Goal: Information Seeking & Learning: Find specific fact

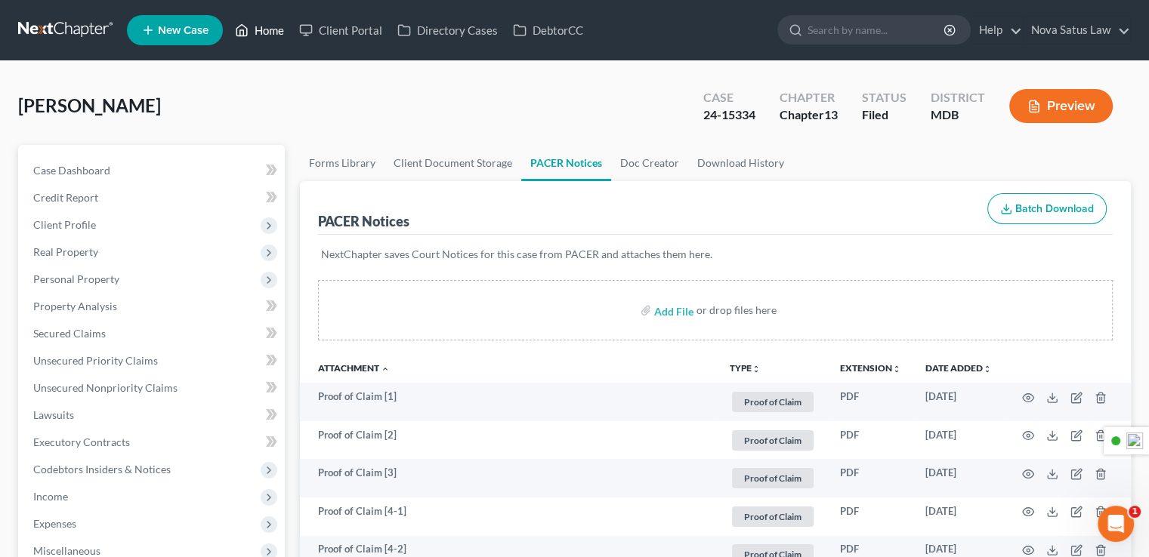
click at [272, 31] on link "Home" at bounding box center [259, 30] width 64 height 27
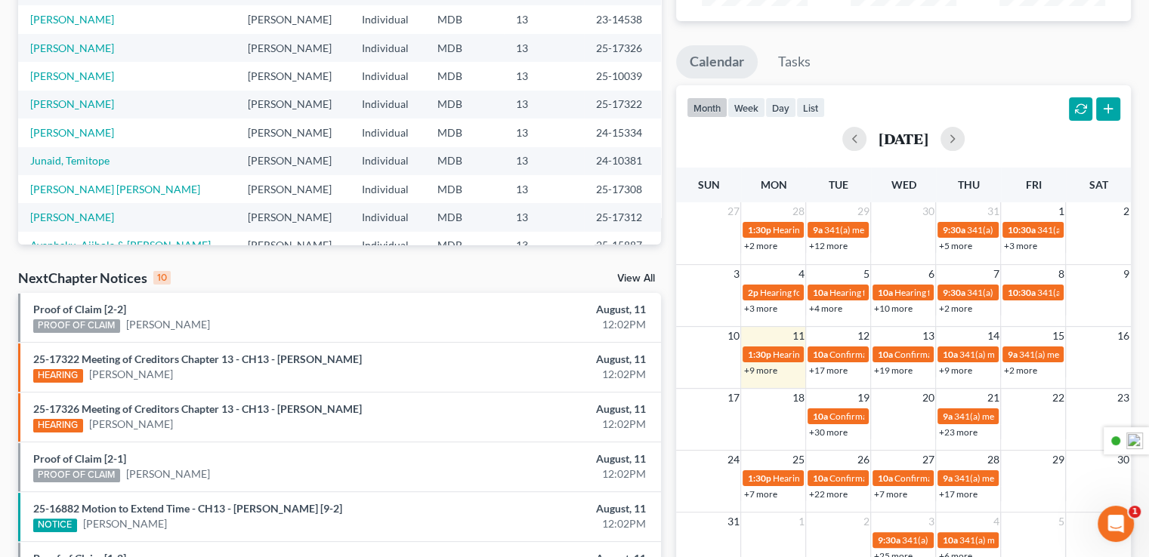
scroll to position [103, 0]
click at [643, 275] on link "View All" at bounding box center [636, 278] width 38 height 11
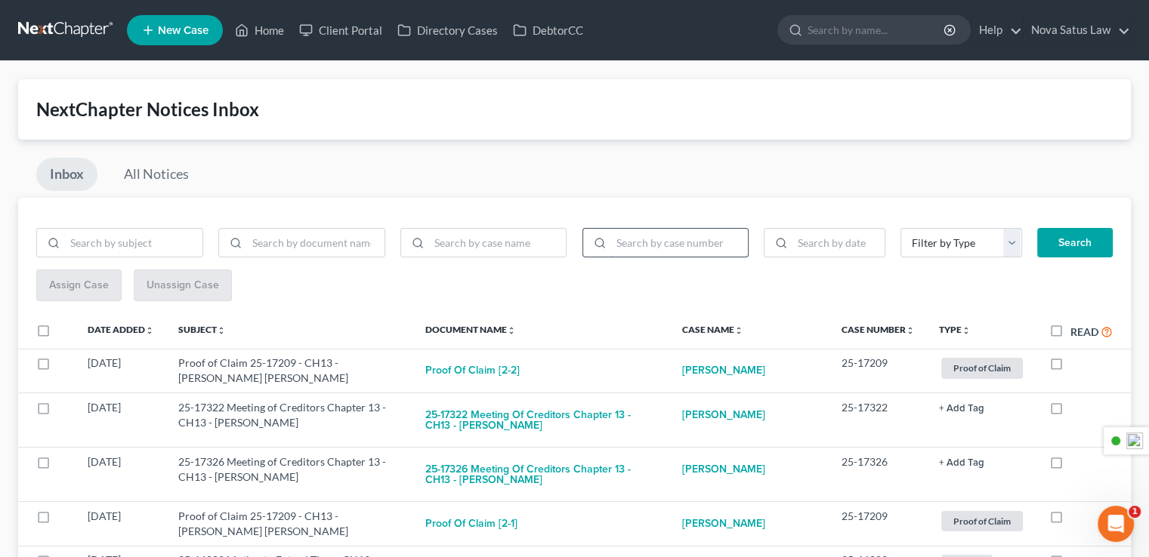
click at [641, 242] on input "search" at bounding box center [679, 243] width 137 height 29
click at [508, 243] on input "search" at bounding box center [497, 243] width 137 height 29
type input "[PERSON_NAME]"
click at [1037, 228] on button "Search" at bounding box center [1075, 243] width 76 height 30
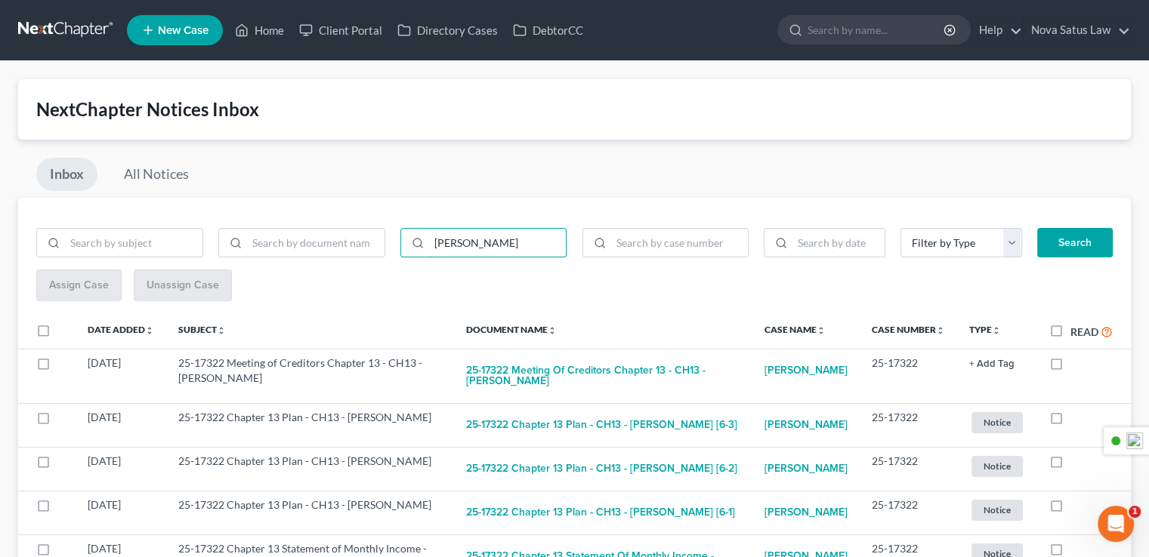
scroll to position [151, 0]
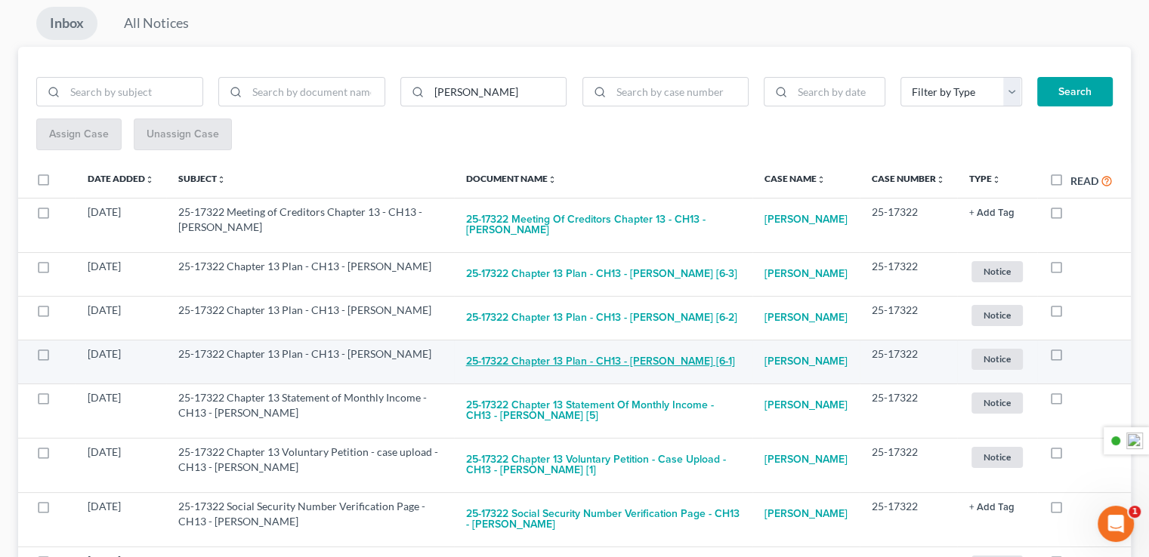
click at [619, 356] on button "25-17322 Chapter 13 Plan - CH13 - [PERSON_NAME] [6-1]" at bounding box center [600, 362] width 269 height 30
checkbox input "true"
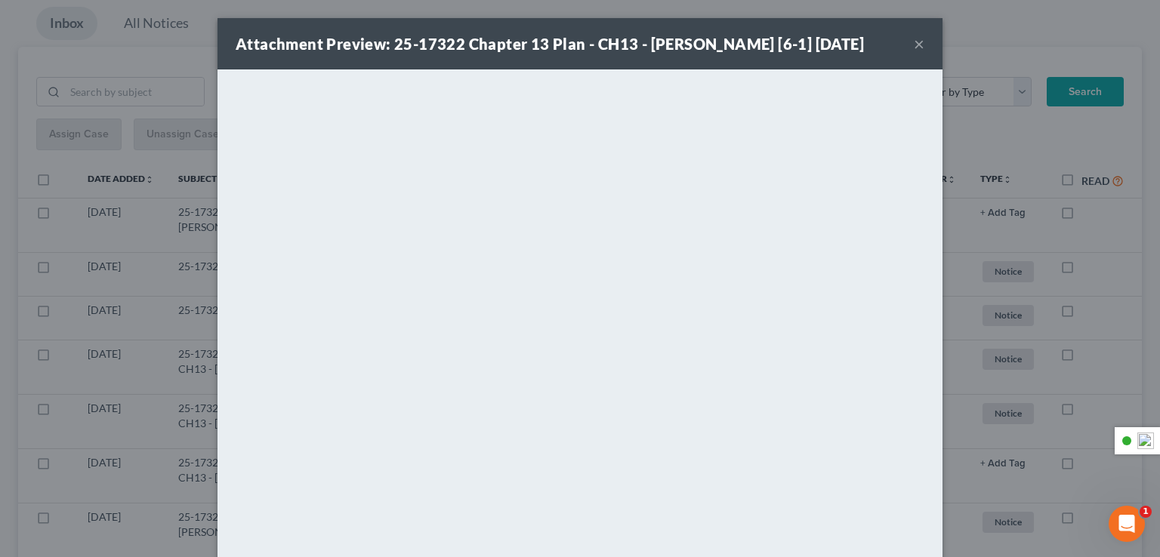
click at [907, 48] on div "Attachment Preview: 25-17322 Chapter 13 Plan - CH13 - [PERSON_NAME] [6-1] [DATE…" at bounding box center [580, 43] width 725 height 51
click at [905, 47] on div "Attachment Preview: 25-17322 Chapter 13 Plan - CH13 - [PERSON_NAME] [6-1] [DATE…" at bounding box center [580, 43] width 725 height 51
click at [914, 45] on button "×" at bounding box center [919, 44] width 11 height 18
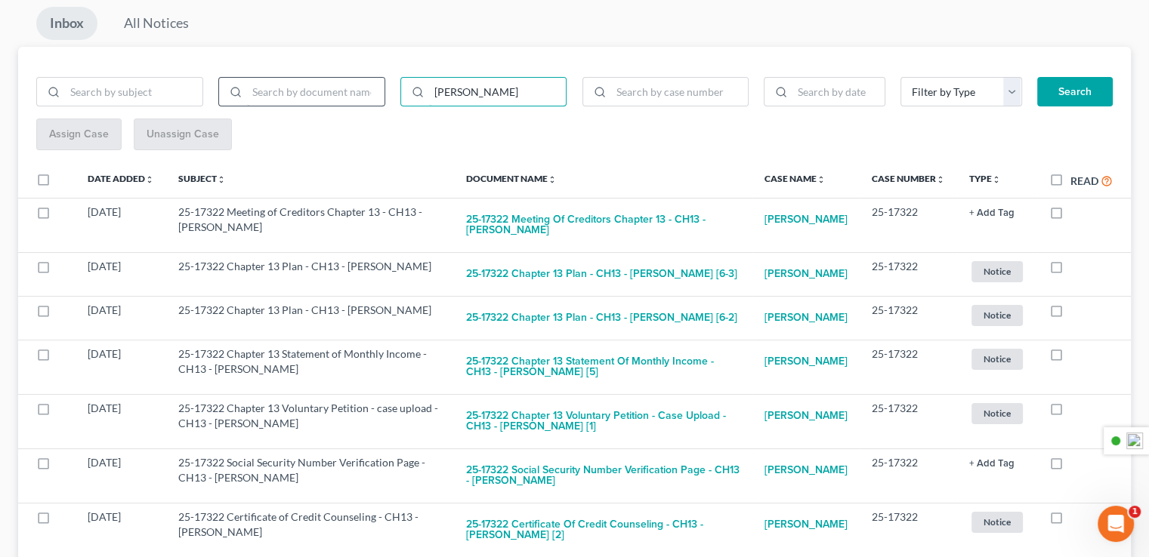
drag, startPoint x: 526, startPoint y: 95, endPoint x: 375, endPoint y: 100, distance: 151.9
click at [375, 100] on div "[PERSON_NAME]" at bounding box center [302, 98] width 546 height 42
type input "[PERSON_NAME]"
click at [1077, 91] on button "Search" at bounding box center [1075, 92] width 76 height 30
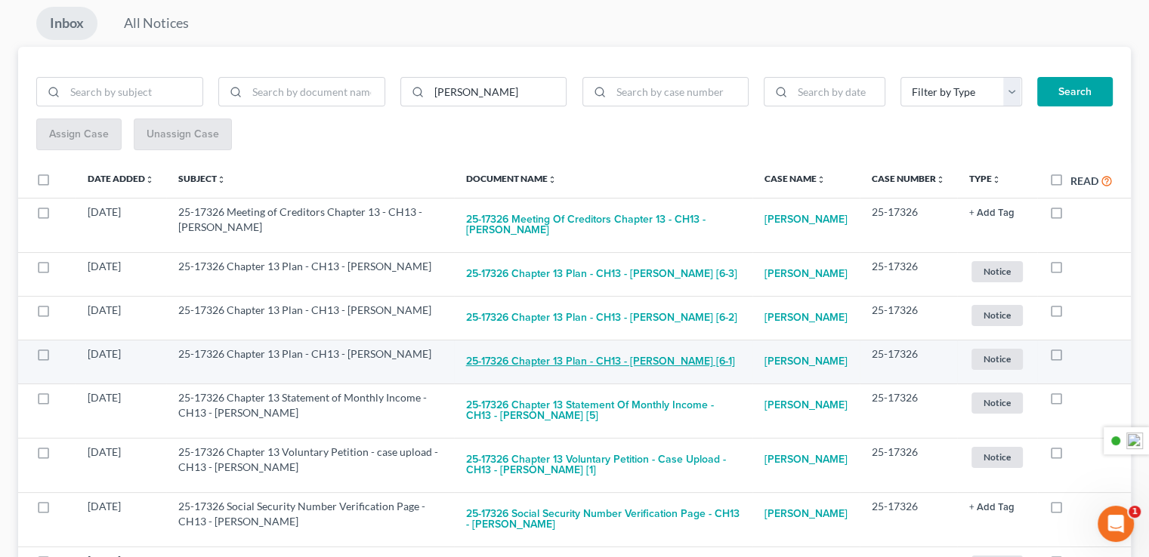
click at [532, 357] on button "25-17326 Chapter 13 Plan - CH13 - [PERSON_NAME] [6-1]" at bounding box center [600, 362] width 269 height 30
checkbox input "true"
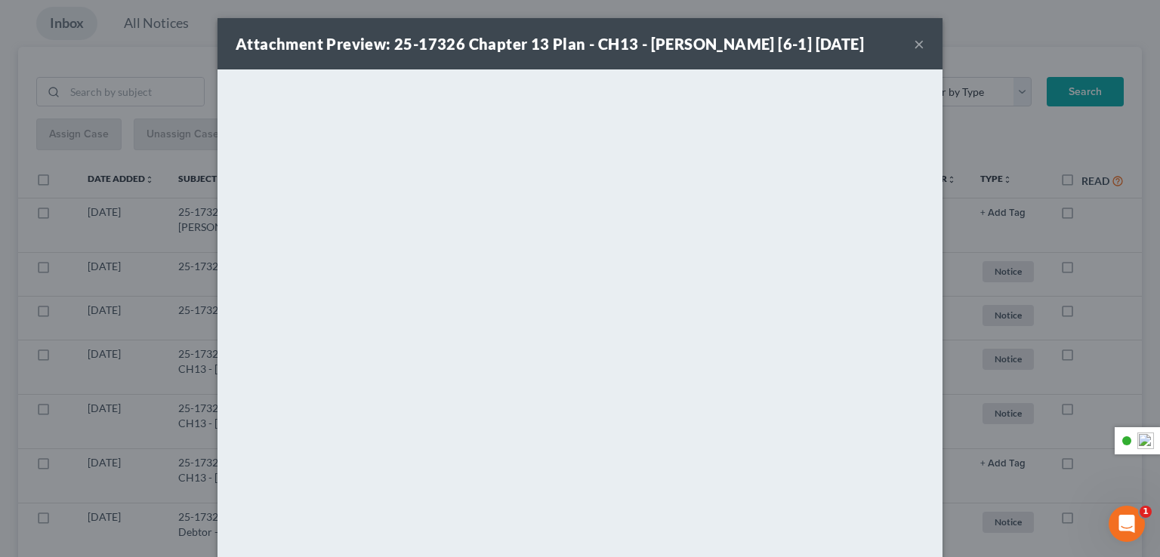
click at [15, 403] on div "Attachment Preview: 25-17326 Chapter 13 Plan - CH13 - [PERSON_NAME] [6-1] [DATE…" at bounding box center [580, 278] width 1160 height 557
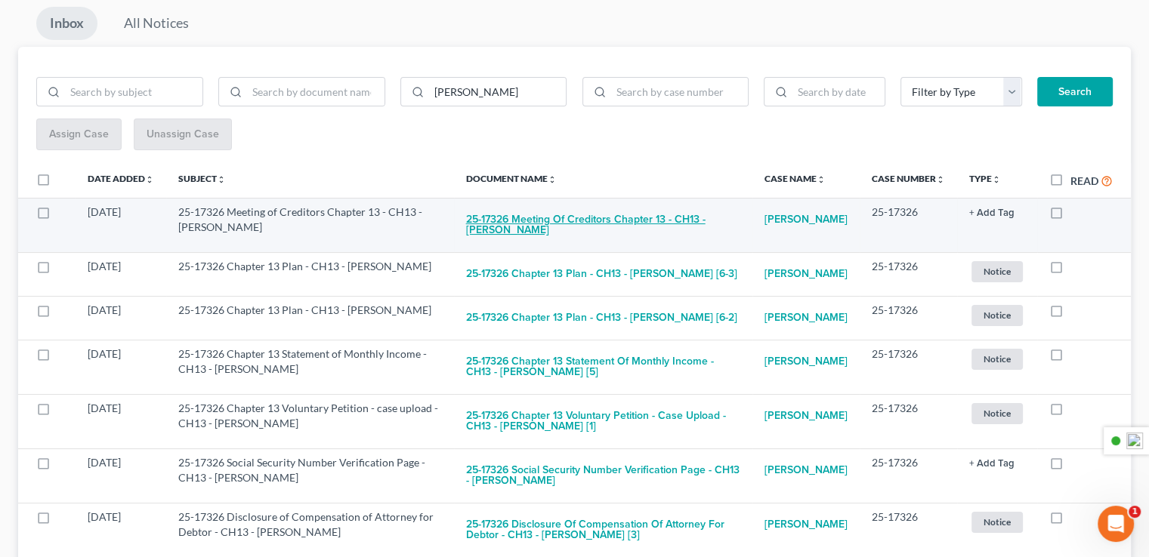
click at [532, 230] on button "25-17326 Meeting of Creditors Chapter 13 - CH13 - [PERSON_NAME]" at bounding box center [603, 225] width 274 height 41
checkbox input "true"
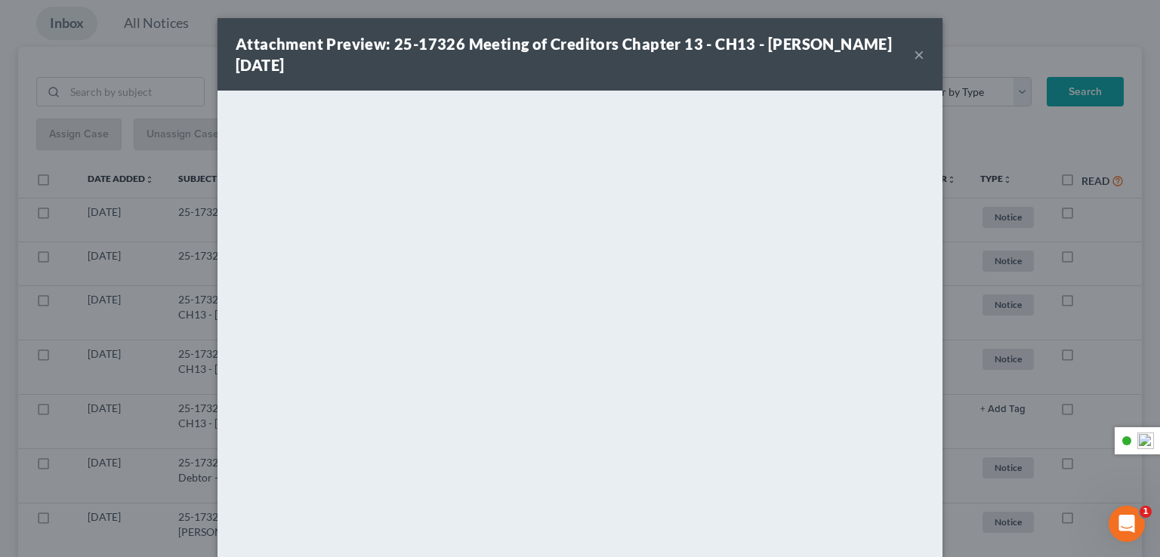
click at [919, 58] on div "Attachment Preview: 25-17326 Meeting of Creditors Chapter 13 - CH13 - [PERSON_N…" at bounding box center [580, 54] width 725 height 73
click at [918, 59] on div "Attachment Preview: 25-17326 Meeting of Creditors Chapter 13 - CH13 - [PERSON_N…" at bounding box center [580, 54] width 725 height 73
click at [914, 57] on button "×" at bounding box center [919, 54] width 11 height 18
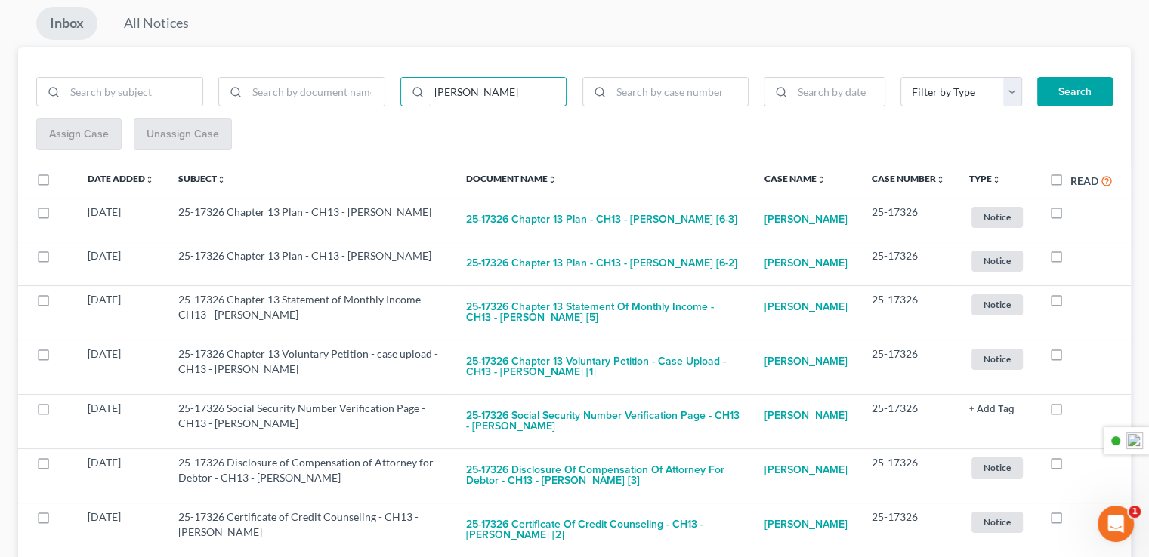
drag, startPoint x: 486, startPoint y: 98, endPoint x: 344, endPoint y: 116, distance: 143.0
click at [344, 115] on div "[PERSON_NAME]" at bounding box center [302, 98] width 546 height 42
click at [459, 94] on input "baughr" at bounding box center [497, 92] width 137 height 29
type input "[PERSON_NAME]"
click at [1037, 77] on button "Search" at bounding box center [1075, 92] width 76 height 30
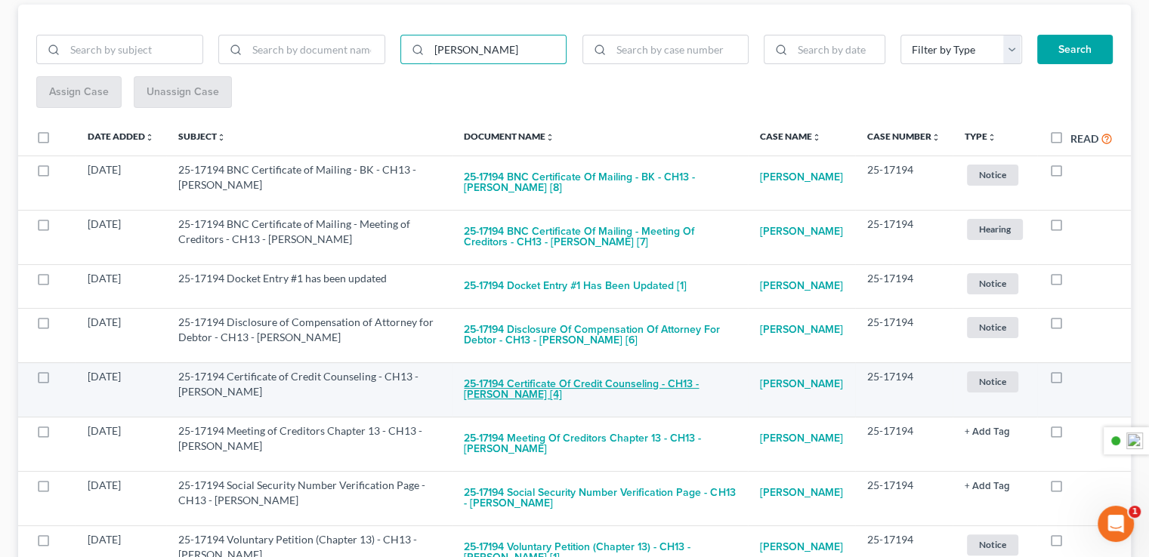
scroll to position [74, 0]
